Goal: Transaction & Acquisition: Purchase product/service

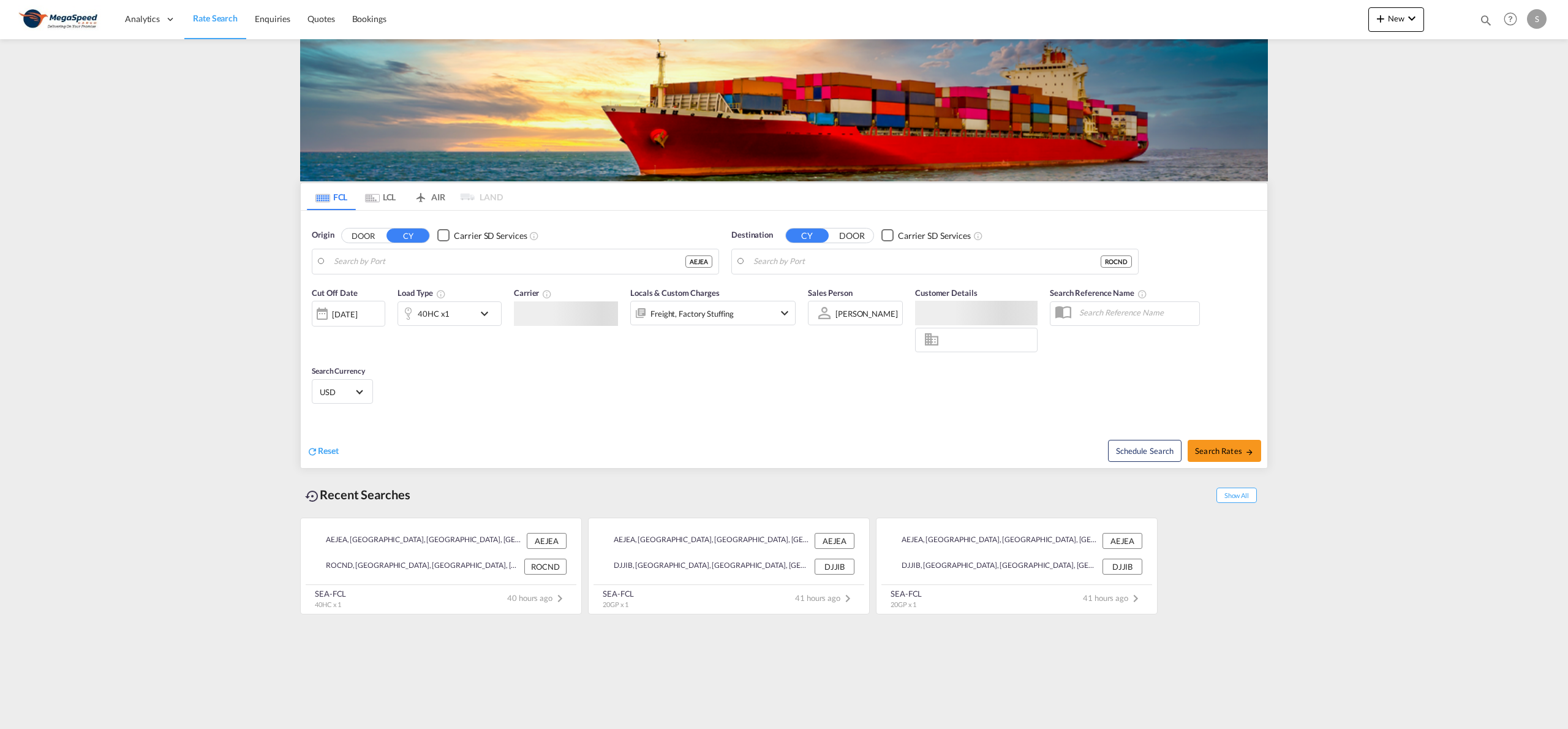
type input "[GEOGRAPHIC_DATA], [GEOGRAPHIC_DATA]"
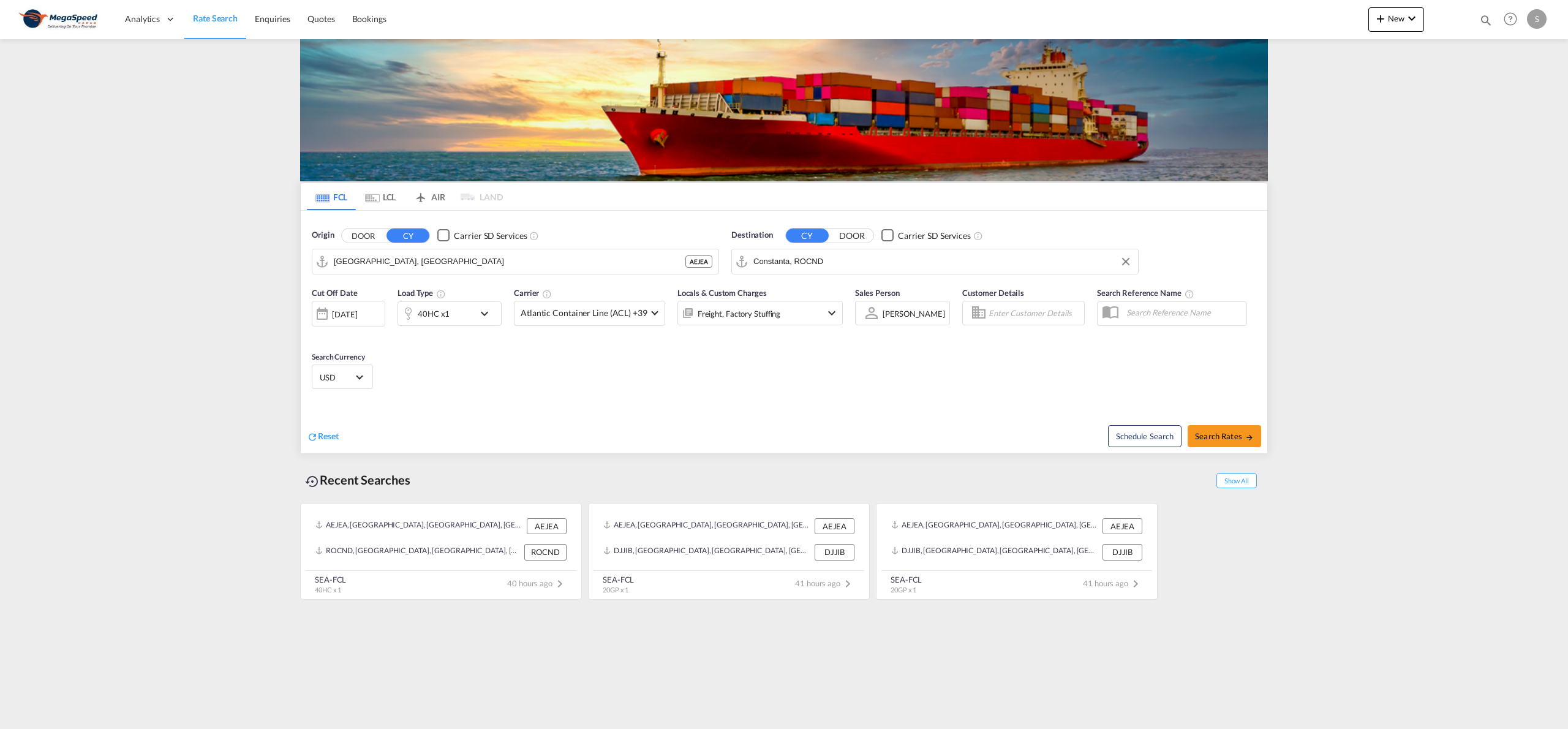
click at [824, 264] on input "Constanta, ROCND" at bounding box center [942, 261] width 378 height 19
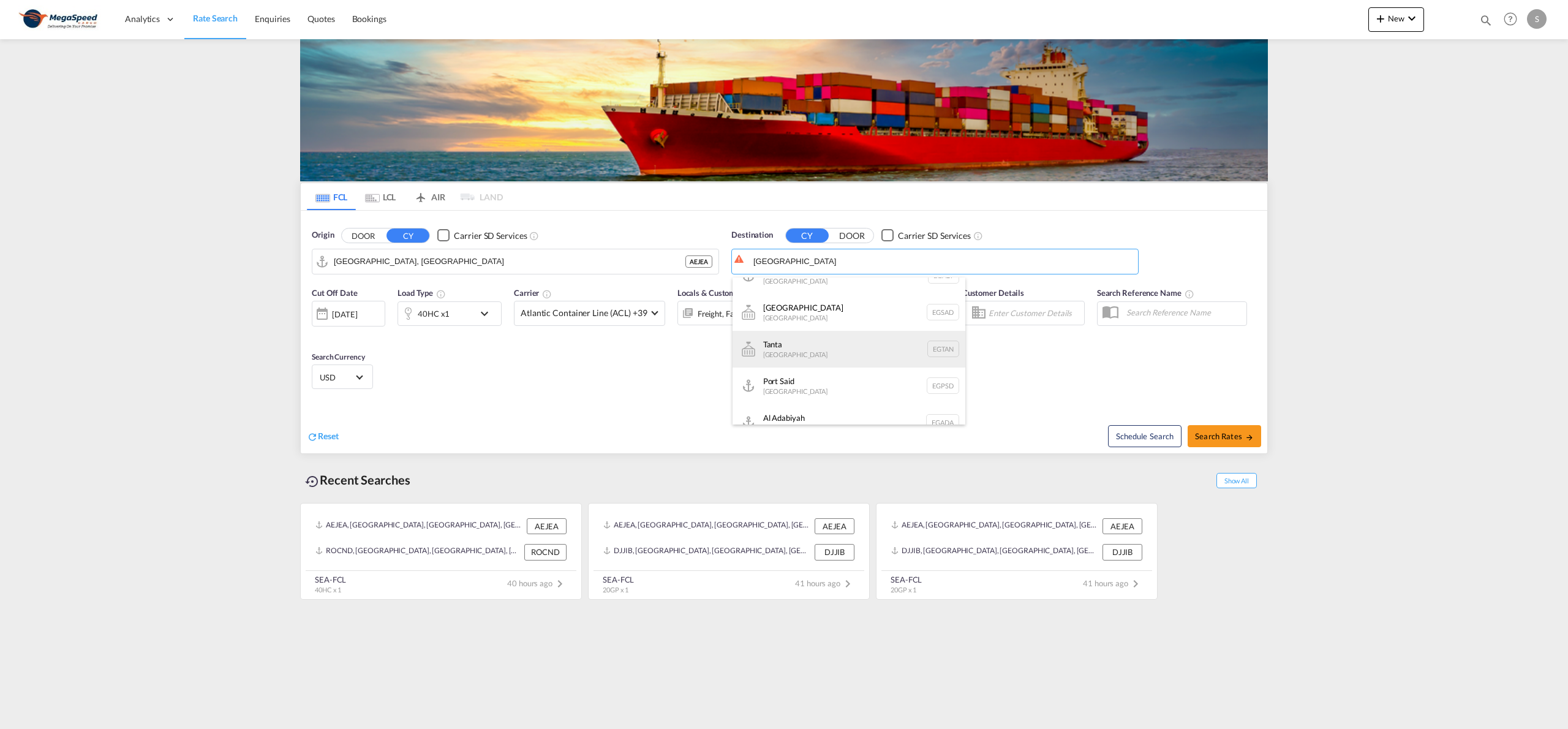
scroll to position [416, 0]
click at [821, 351] on div "Alexandria ([GEOGRAPHIC_DATA]) [GEOGRAPHIC_DATA] EGALY" at bounding box center [849, 356] width 233 height 36
type input "Alexandria ([GEOGRAPHIC_DATA]), EGALY"
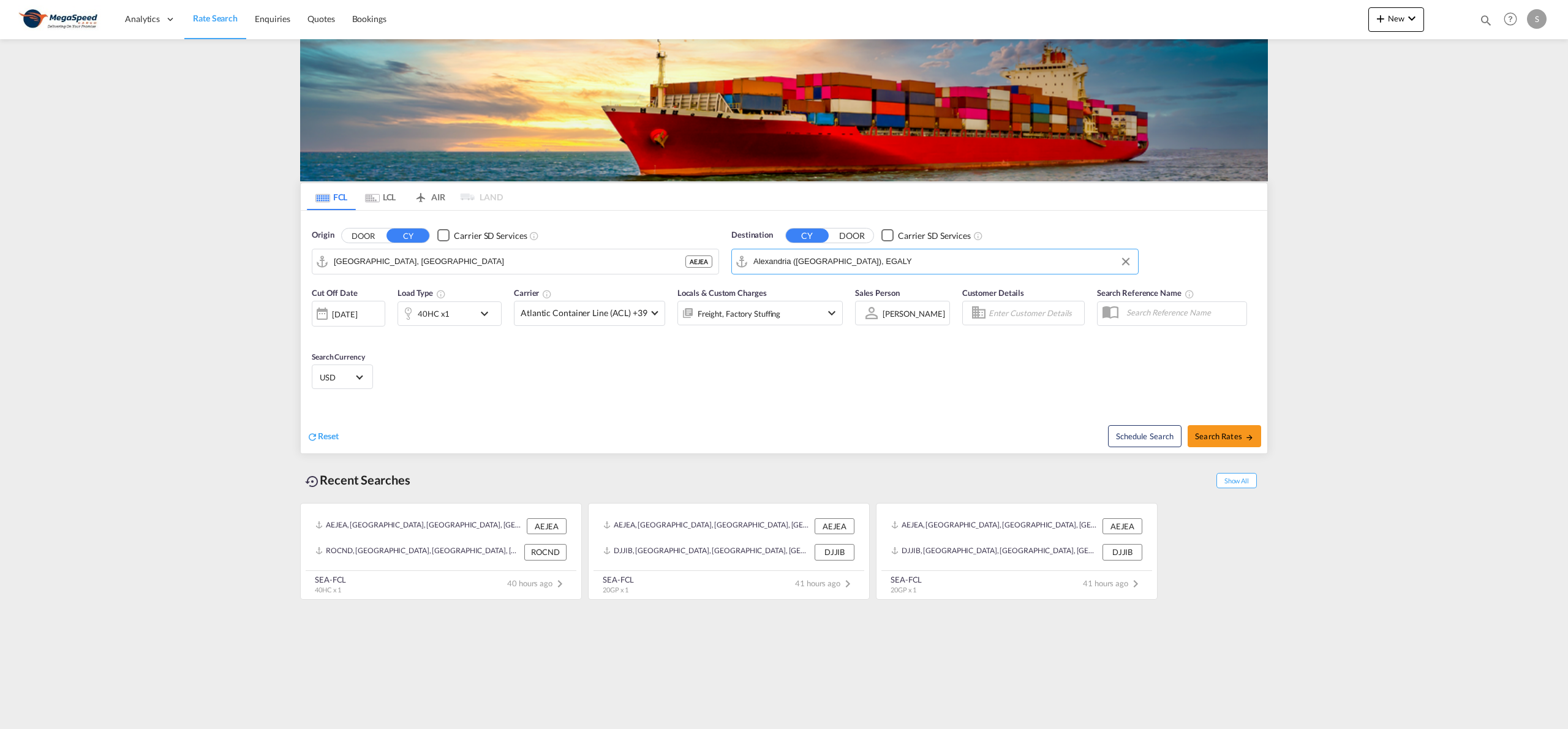
click at [469, 309] on div "40HC x1" at bounding box center [436, 314] width 76 height 24
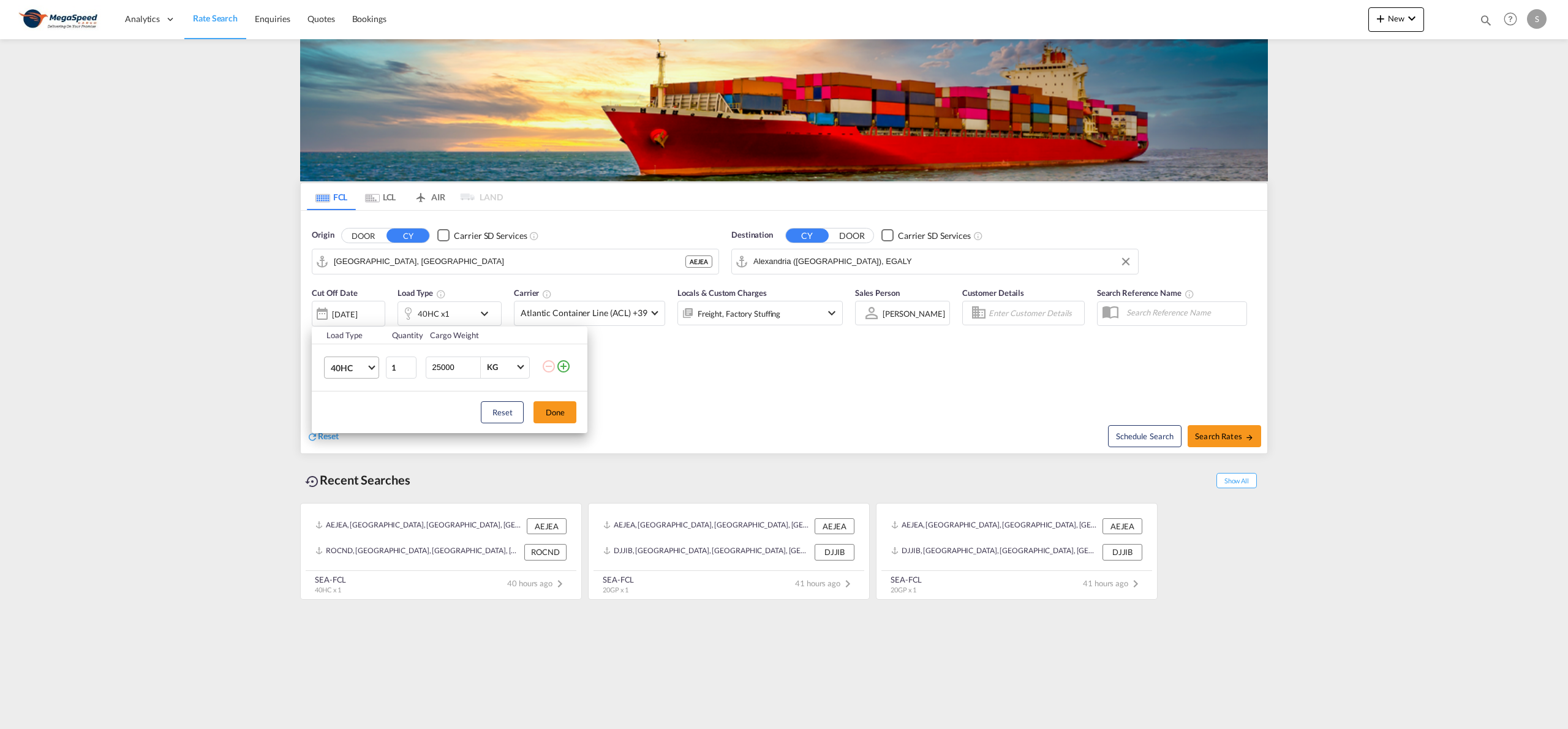
click at [369, 371] on md-select-value "40HC" at bounding box center [354, 368] width 49 height 21
click at [361, 314] on md-option "20GP" at bounding box center [362, 310] width 83 height 29
click at [566, 413] on button "Done" at bounding box center [554, 411] width 43 height 22
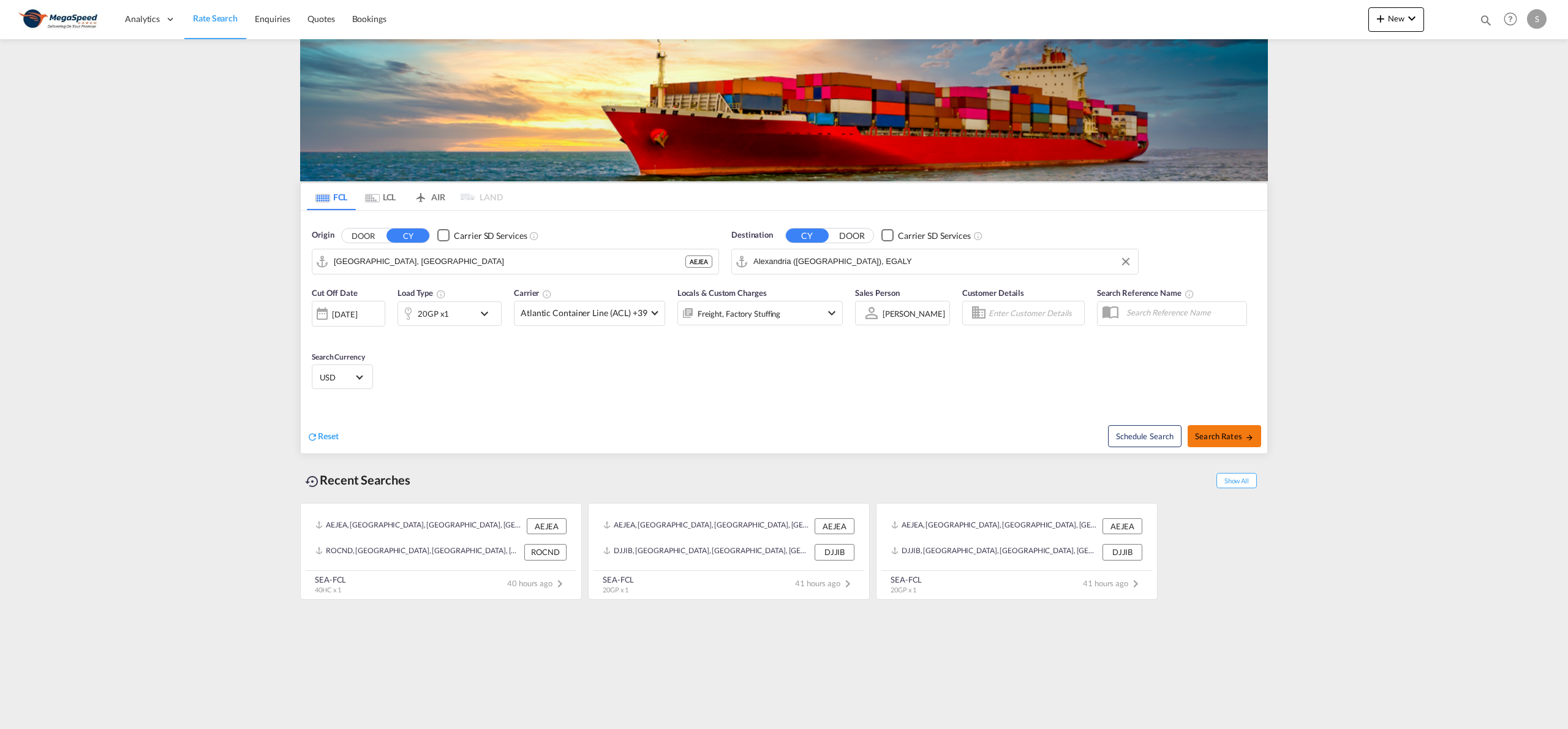
click at [1242, 432] on span "Search Rates" at bounding box center [1224, 436] width 59 height 10
type input "AEJEA to EGALY / [DATE]"
